Goal: Information Seeking & Learning: Learn about a topic

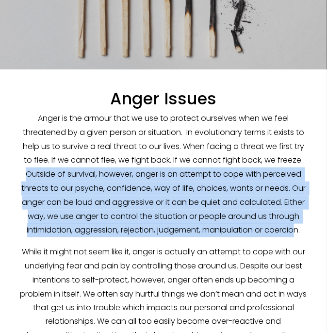
drag, startPoint x: 13, startPoint y: 172, endPoint x: 296, endPoint y: 226, distance: 288.3
click at [296, 226] on div "Anger Issues Anger is the armour that we use to protect ourselves when we feel …" at bounding box center [163, 269] width 304 height 376
click at [296, 226] on p "Anger is the armour that we use to protect ourselves when we feel threatened by…" at bounding box center [163, 175] width 288 height 126
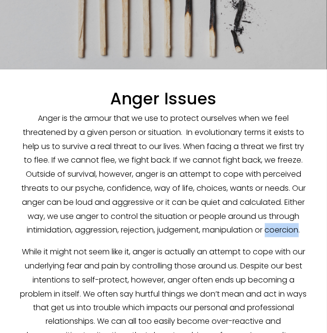
click at [296, 226] on p "Anger is the armour that we use to protect ourselves when we feel threatened by…" at bounding box center [163, 175] width 288 height 126
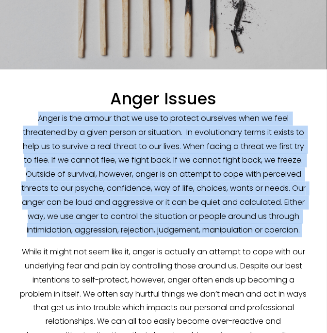
click at [296, 226] on p "Anger is the armour that we use to protect ourselves when we feel threatened by…" at bounding box center [163, 175] width 288 height 126
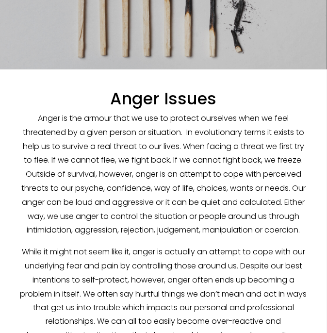
click at [157, 189] on p "Anger is the armour that we use to protect ourselves when we feel threatened by…" at bounding box center [163, 175] width 288 height 126
drag, startPoint x: 152, startPoint y: 189, endPoint x: 311, endPoint y: 233, distance: 165.7
click at [311, 233] on div "Anger Issues Anger is the armour that we use to protect ourselves when we feel …" at bounding box center [163, 269] width 304 height 376
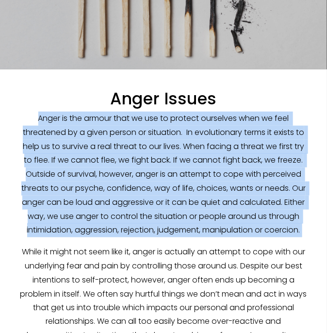
click at [311, 233] on div "Anger Issues Anger is the armour that we use to protect ourselves when we feel …" at bounding box center [163, 269] width 304 height 376
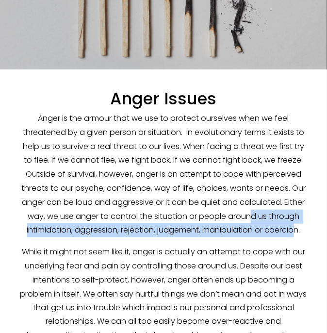
drag, startPoint x: 253, startPoint y: 222, endPoint x: 293, endPoint y: 228, distance: 40.7
click at [293, 228] on p "Anger is the armour that we use to protect ourselves when we feel threatened by…" at bounding box center [163, 175] width 288 height 126
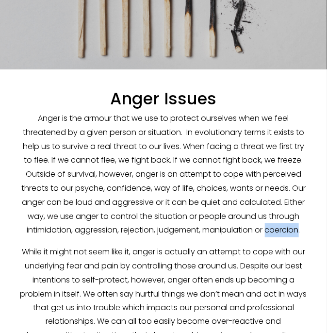
click at [293, 228] on p "Anger is the armour that we use to protect ourselves when we feel threatened by…" at bounding box center [163, 175] width 288 height 126
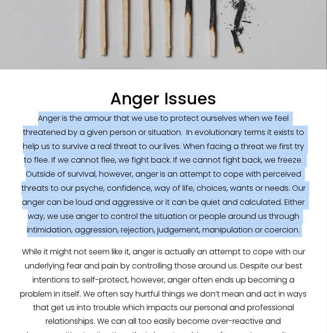
click at [293, 228] on p "Anger is the armour that we use to protect ourselves when we feel threatened by…" at bounding box center [163, 175] width 288 height 126
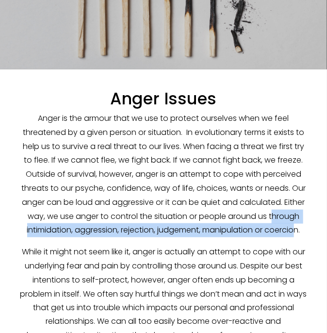
drag, startPoint x: 272, startPoint y: 220, endPoint x: 295, endPoint y: 227, distance: 24.6
click at [295, 227] on p "Anger is the armour that we use to protect ourselves when we feel threatened by…" at bounding box center [163, 175] width 288 height 126
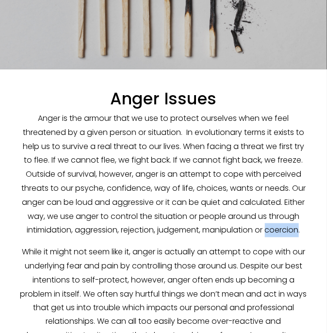
click at [295, 227] on p "Anger is the armour that we use to protect ourselves when we feel threatened by…" at bounding box center [163, 175] width 288 height 126
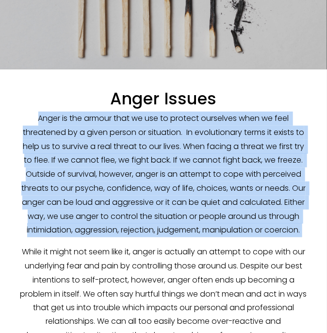
click at [295, 227] on p "Anger is the armour that we use to protect ourselves when we feel threatened by…" at bounding box center [163, 175] width 288 height 126
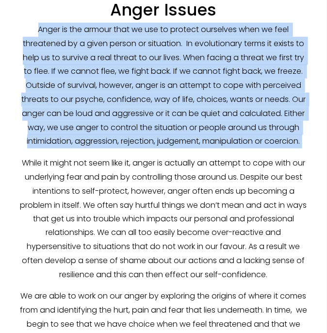
scroll to position [213, 0]
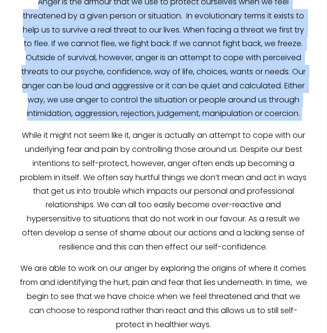
drag, startPoint x: 12, startPoint y: 163, endPoint x: 292, endPoint y: 254, distance: 294.7
click at [292, 254] on div "Anger Issues Anger is the armour that we use to protect ourselves when we feel …" at bounding box center [163, 152] width 304 height 376
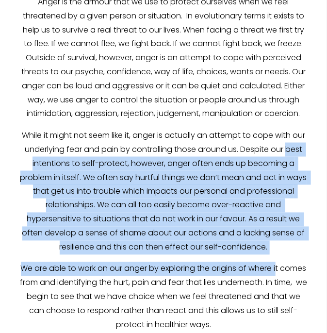
click at [187, 199] on p "While it might not seem like it, anger is actually an attempt to cope with our …" at bounding box center [163, 192] width 288 height 126
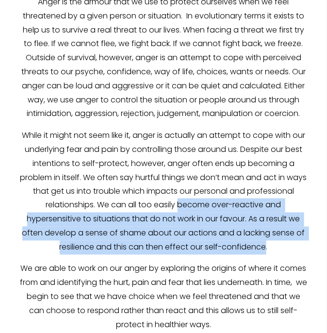
drag, startPoint x: 187, startPoint y: 199, endPoint x: 262, endPoint y: 244, distance: 87.8
click at [262, 244] on p "While it might not seem like it, anger is actually an attempt to cope with our …" at bounding box center [163, 192] width 288 height 126
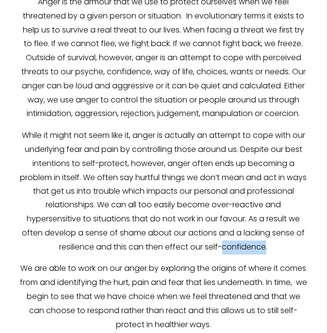
click at [262, 244] on p "While it might not seem like it, anger is actually an attempt to cope with our …" at bounding box center [163, 192] width 288 height 126
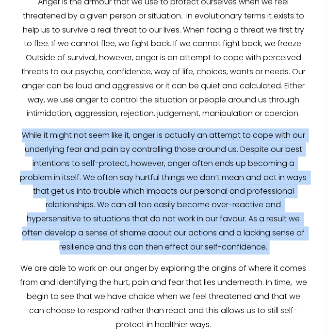
click at [262, 244] on p "While it might not seem like it, anger is actually an attempt to cope with our …" at bounding box center [163, 192] width 288 height 126
click at [164, 208] on p "While it might not seem like it, anger is actually an attempt to cope with our …" at bounding box center [163, 192] width 288 height 126
drag, startPoint x: 158, startPoint y: 216, endPoint x: 276, endPoint y: 243, distance: 120.9
click at [276, 243] on p "While it might not seem like it, anger is actually an attempt to cope with our …" at bounding box center [163, 192] width 288 height 126
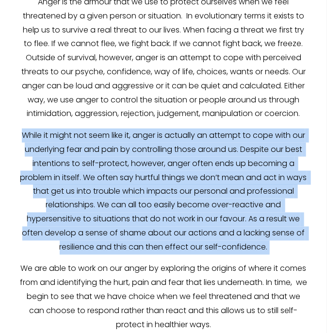
click at [276, 243] on p "While it might not seem like it, anger is actually an attempt to cope with our …" at bounding box center [163, 192] width 288 height 126
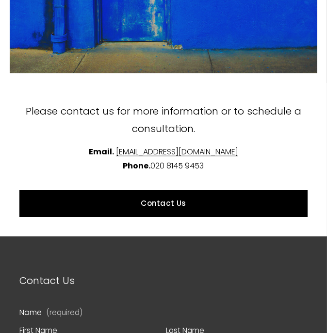
scroll to position [854, 0]
